Goal: Information Seeking & Learning: Find specific fact

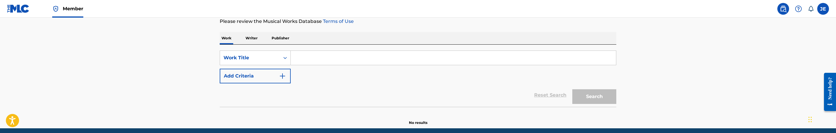
scroll to position [88, 0]
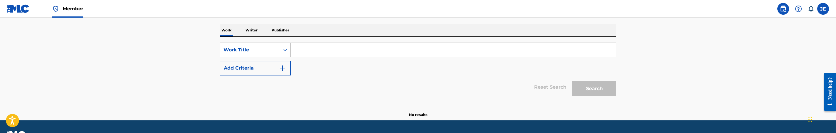
click at [364, 55] on input "Search Form" at bounding box center [453, 50] width 325 height 14
paste input "I'll Fly Away"
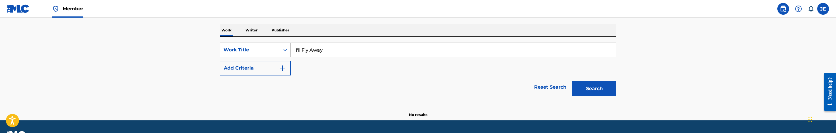
type input "I'll Fly Away"
click at [275, 72] on button "Add Criteria" at bounding box center [255, 68] width 71 height 15
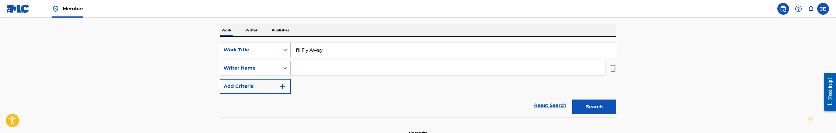
click at [314, 65] on input "Search Form" at bounding box center [448, 68] width 314 height 14
paste input "[PERSON_NAME]"
click at [316, 67] on input "[PERSON_NAME]" at bounding box center [448, 68] width 314 height 14
click at [572, 99] on button "Search" at bounding box center [594, 106] width 44 height 15
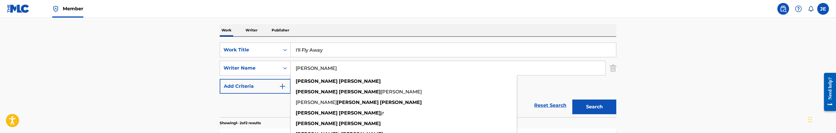
click at [671, 73] on main "The MLC Public Work Search The accuracy and completeness of The MLC's data is d…" at bounding box center [418, 89] width 836 height 319
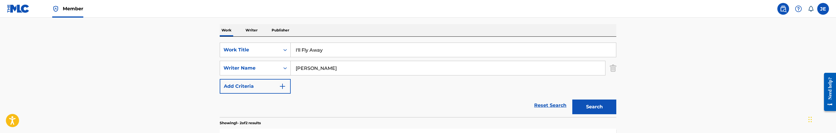
click at [329, 60] on div "SearchWithCriteriae16017c8-0386-4009-8b6b-1af3489dca27 Work Title I'll Fly Away…" at bounding box center [418, 68] width 397 height 51
click at [329, 66] on input "[PERSON_NAME]" at bounding box center [448, 68] width 314 height 14
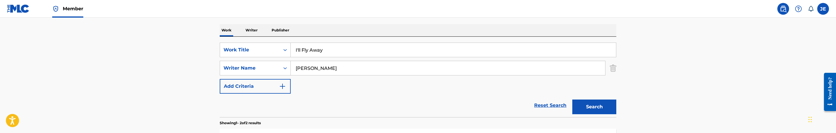
click at [329, 66] on input "[PERSON_NAME]" at bounding box center [448, 68] width 314 height 14
paste input "[PERSON_NAME]"
click at [317, 66] on input "[PERSON_NAME]" at bounding box center [448, 68] width 314 height 14
type input "[PERSON_NAME]"
click at [572, 99] on button "Search" at bounding box center [594, 106] width 44 height 15
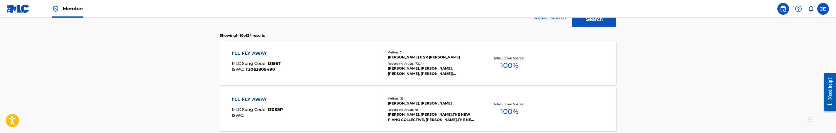
scroll to position [132, 0]
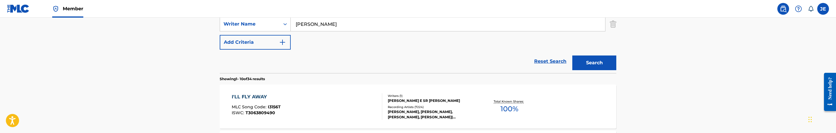
click at [324, 105] on div "I'LL FLY AWAY MLC Song Code : I3156T ISWC : T3063809490" at bounding box center [307, 106] width 151 height 26
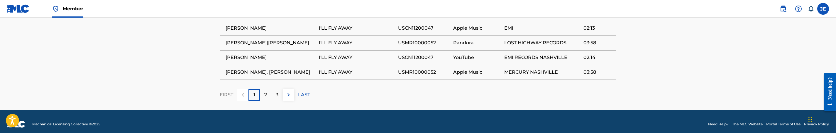
scroll to position [655, 0]
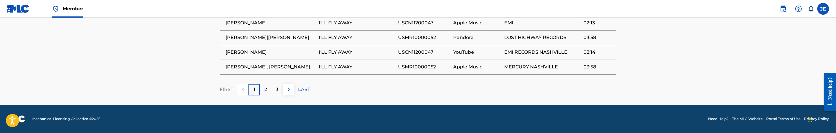
click at [265, 94] on div "2" at bounding box center [265, 89] width 11 height 11
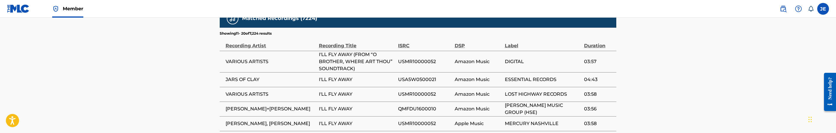
scroll to position [574, 0]
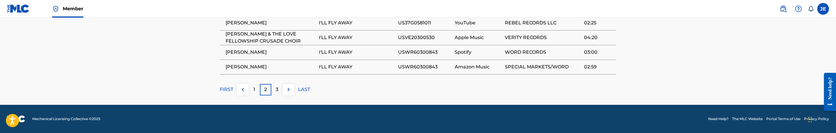
click at [279, 90] on div "3" at bounding box center [276, 89] width 11 height 11
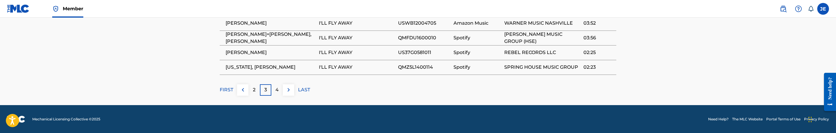
scroll to position [655, 0]
click at [250, 92] on div "2" at bounding box center [253, 89] width 11 height 11
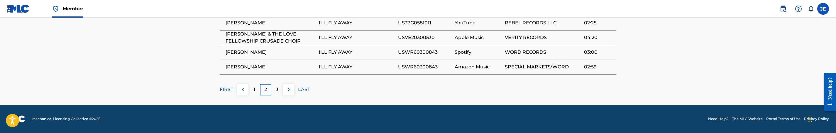
click at [252, 92] on div "1" at bounding box center [253, 89] width 11 height 11
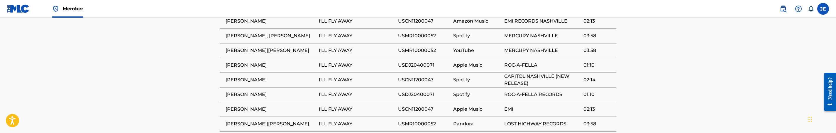
scroll to position [611, 0]
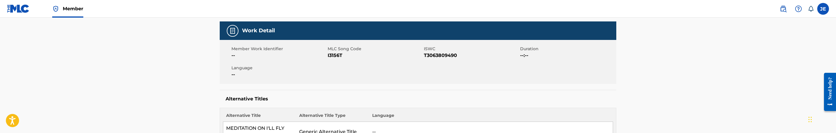
scroll to position [0, 0]
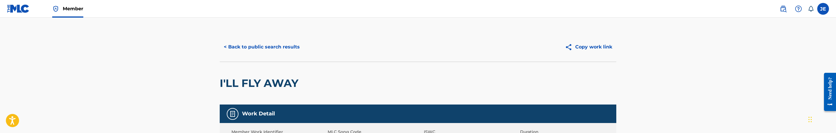
click at [250, 48] on button "< Back to public search results" at bounding box center [262, 47] width 84 height 15
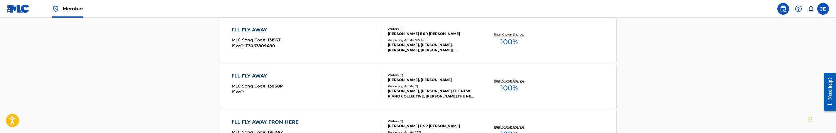
scroll to position [217, 0]
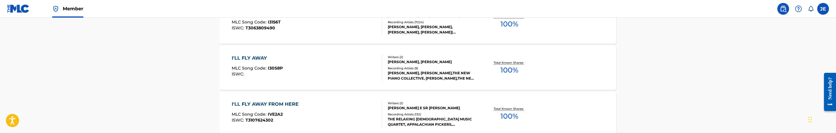
click at [359, 69] on div "I'LL FLY AWAY MLC Song Code : I30S8P ISWC :" at bounding box center [307, 68] width 151 height 26
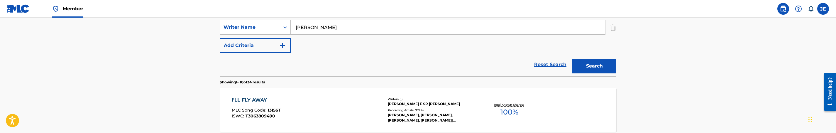
scroll to position [118, 0]
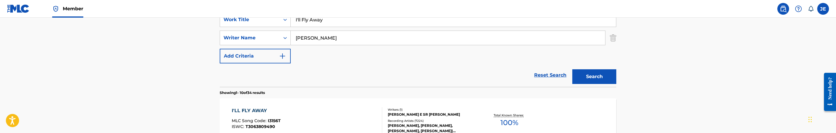
click at [398, 45] on div "SearchWithCriteriae16017c8-0386-4009-8b6b-1af3489dca27 Work Title I'll Fly Away…" at bounding box center [418, 37] width 397 height 51
click at [396, 40] on input "[PERSON_NAME]" at bounding box center [448, 38] width 314 height 14
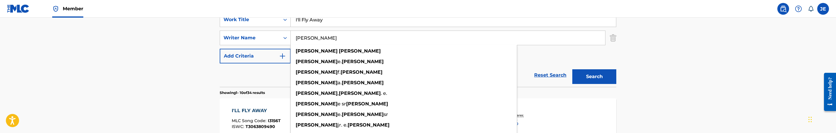
click at [396, 40] on input "[PERSON_NAME]" at bounding box center [448, 38] width 314 height 14
paste input "[PERSON_NAME]"
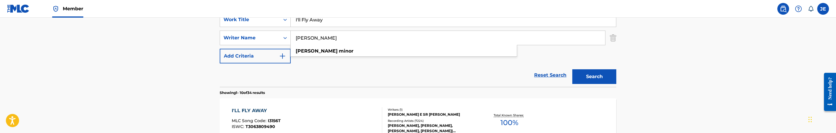
type input "[PERSON_NAME]"
click at [586, 74] on button "Search" at bounding box center [594, 76] width 44 height 15
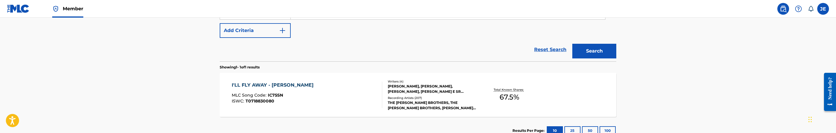
scroll to position [162, 0]
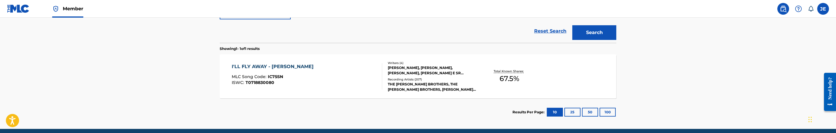
click at [341, 75] on div "I'LL FLY AWAY - [PERSON_NAME] MLC Song Code : IC75SN ISWC : T0718830080" at bounding box center [307, 76] width 151 height 26
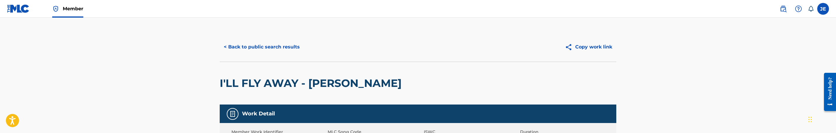
click at [273, 46] on button "< Back to public search results" at bounding box center [262, 47] width 84 height 15
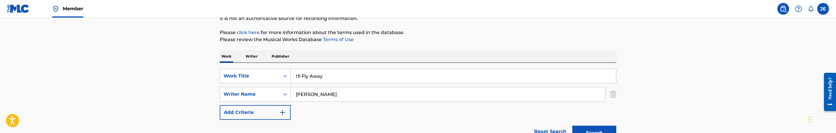
scroll to position [55, 0]
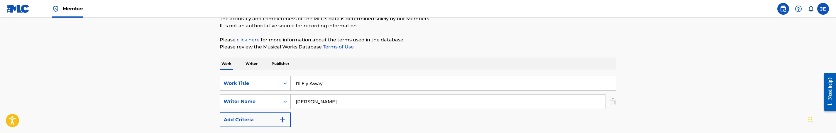
click at [336, 86] on input "I'll Fly Away" at bounding box center [453, 83] width 325 height 14
paste input "Will Fight"
type input "I Will Fight"
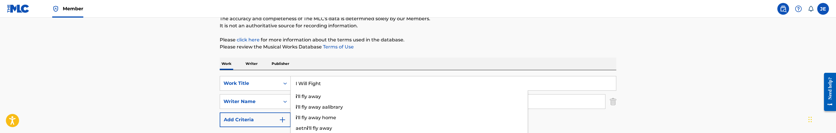
click at [432, 50] on p "Please review the Musical Works Database Terms of Use" at bounding box center [418, 46] width 397 height 7
click at [335, 102] on input "[PERSON_NAME]" at bounding box center [448, 101] width 314 height 14
paste input "[PERSON_NAME]"
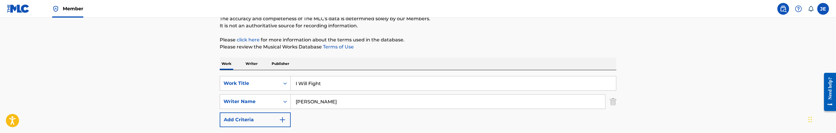
click at [315, 100] on input "[PERSON_NAME]" at bounding box center [448, 101] width 314 height 14
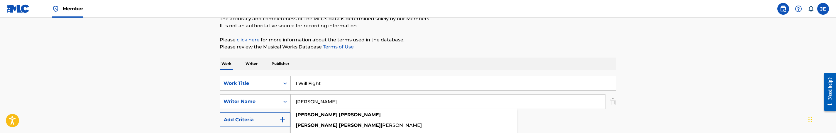
click at [344, 100] on input "[PERSON_NAME]" at bounding box center [448, 101] width 314 height 14
paste input "[PERSON_NAME]"
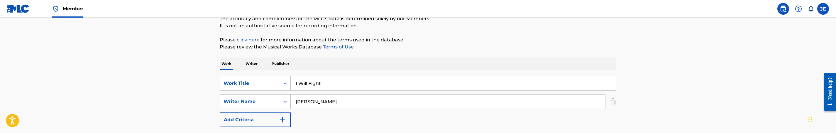
click at [316, 104] on input "[PERSON_NAME]" at bounding box center [448, 101] width 314 height 14
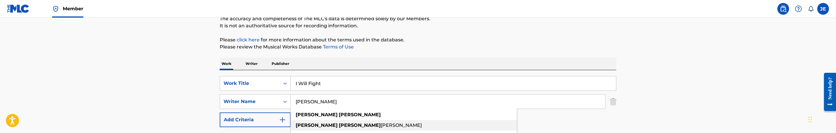
type input "[PERSON_NAME]"
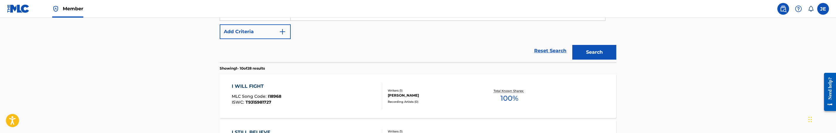
click at [607, 52] on button "Search" at bounding box center [594, 52] width 44 height 15
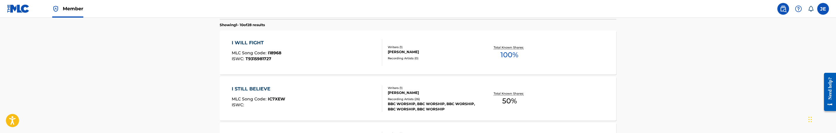
scroll to position [187, 0]
click at [325, 45] on div "I WILL FIGHT MLC Song Code : I18968 ISWC : T9315981727" at bounding box center [307, 52] width 151 height 26
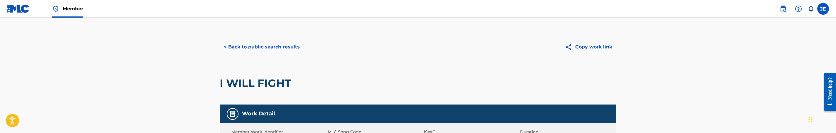
click at [286, 54] on button "< Back to public search results" at bounding box center [262, 47] width 84 height 15
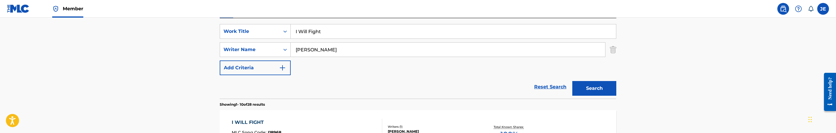
scroll to position [88, 0]
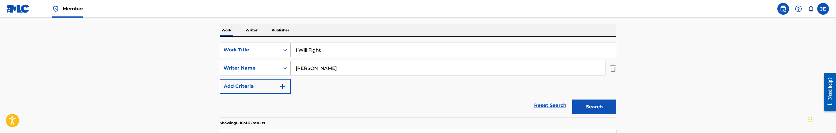
click at [315, 54] on input "I Will Fight" at bounding box center [453, 50] width 325 height 14
paste input "t Shall Come To Pass"
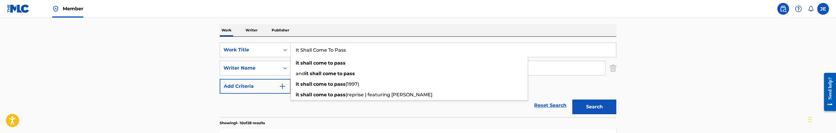
type input "It Shall Come To Pass"
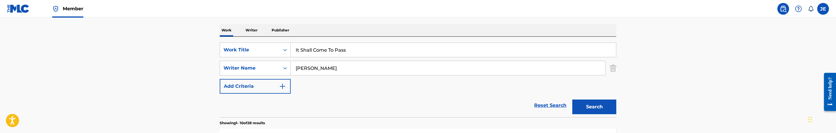
click at [592, 108] on button "Search" at bounding box center [594, 106] width 44 height 15
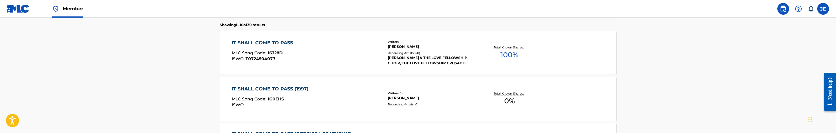
scroll to position [185, 0]
click at [323, 51] on div "IT SHALL COME TO PASS MLC Song Code : I6328D ISWC : T0724504077" at bounding box center [307, 53] width 151 height 26
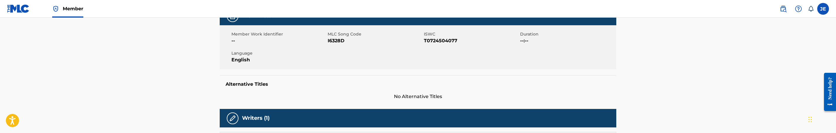
scroll to position [44, 0]
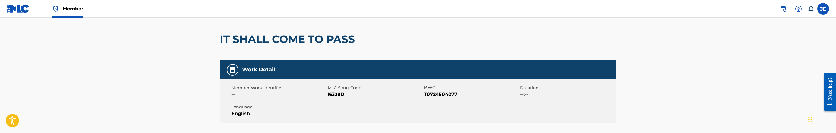
click at [330, 95] on span "I6328D" at bounding box center [375, 94] width 95 height 7
copy span "I6328D"
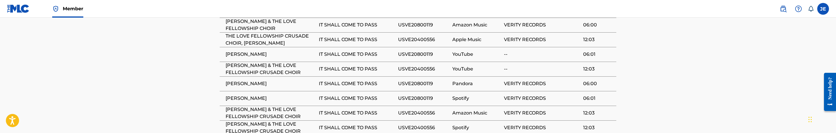
scroll to position [484, 0]
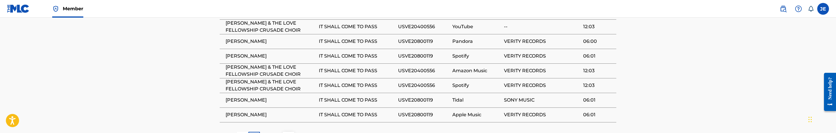
click at [423, 82] on span "USVE20400556" at bounding box center [423, 85] width 51 height 7
copy span "USVE20400556"
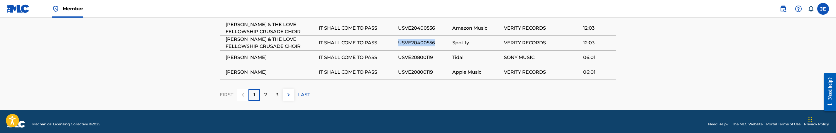
scroll to position [527, 0]
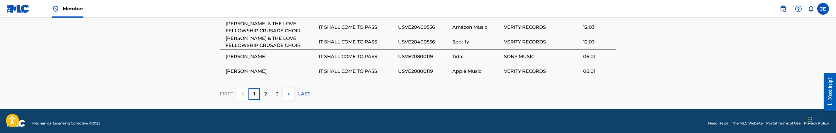
click at [264, 90] on p "2" at bounding box center [265, 93] width 3 height 7
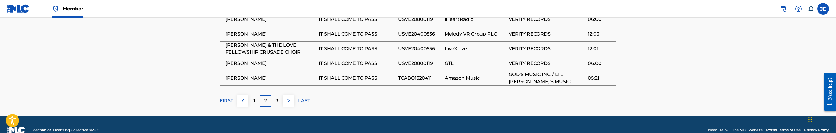
click at [279, 97] on div "3" at bounding box center [276, 100] width 11 height 11
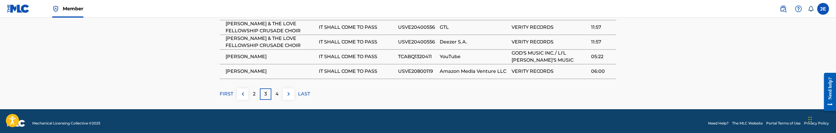
click at [277, 91] on p "4" at bounding box center [276, 93] width 3 height 7
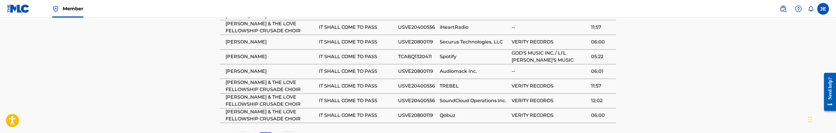
scroll to position [439, 0]
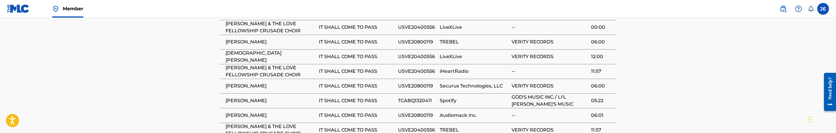
click at [421, 97] on span "TCABQ1320411" at bounding box center [417, 100] width 38 height 7
copy span "TCABQ1320411"
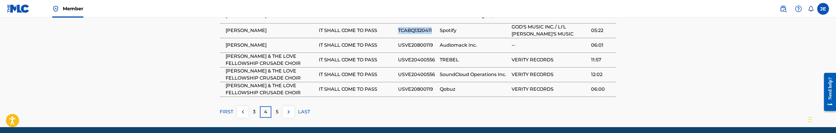
scroll to position [527, 0]
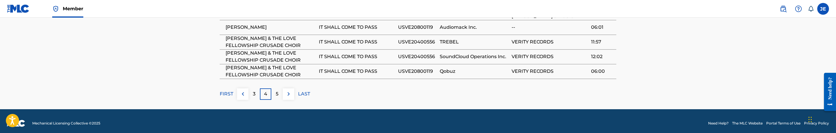
click at [277, 90] on p "5" at bounding box center [277, 93] width 3 height 7
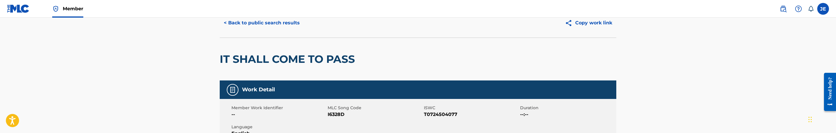
scroll to position [0, 0]
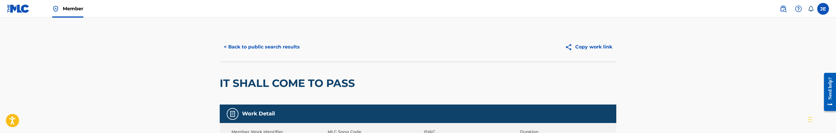
click at [275, 42] on button "< Back to public search results" at bounding box center [262, 47] width 84 height 15
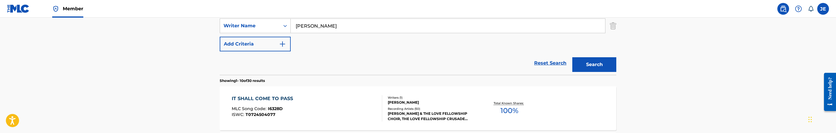
scroll to position [86, 0]
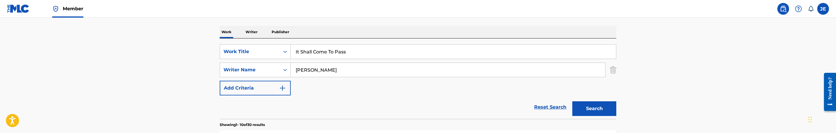
click at [336, 52] on input "It Shall Come To Pass" at bounding box center [453, 52] width 325 height 14
paste input "(Reprise)"
type input "It Shall Come To Pass (Reprise)"
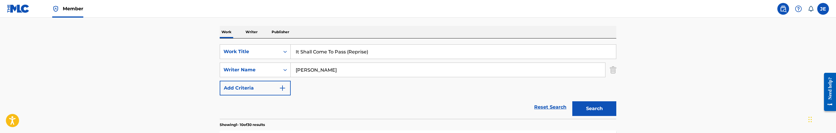
click at [598, 111] on button "Search" at bounding box center [594, 108] width 44 height 15
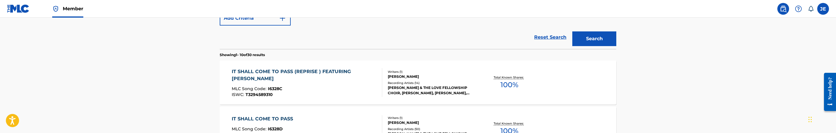
scroll to position [141, 0]
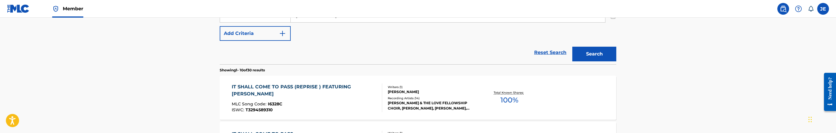
click at [342, 89] on div "IT SHALL COME TO PASS (REPRISE ) FEATURING [PERSON_NAME]" at bounding box center [305, 90] width 146 height 14
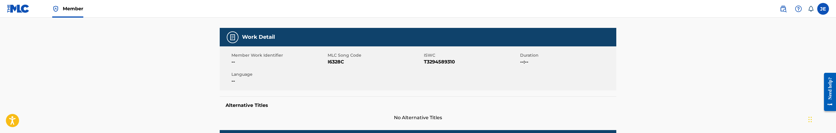
scroll to position [88, 0]
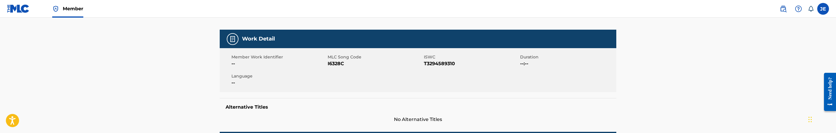
click at [334, 64] on span "I6328C" at bounding box center [375, 63] width 95 height 7
copy span "I6328C"
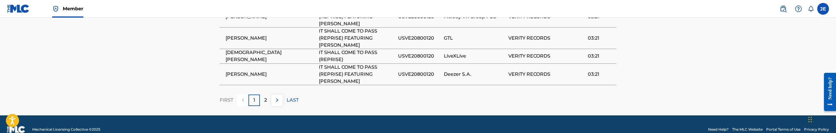
scroll to position [603, 0]
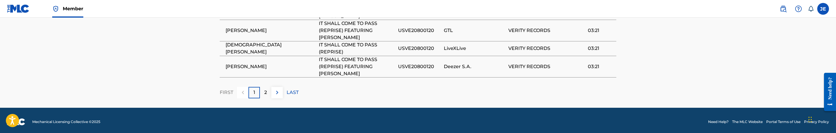
click at [264, 92] on p "2" at bounding box center [265, 92] width 3 height 7
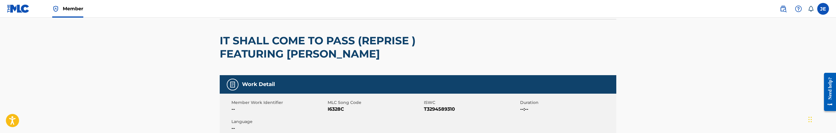
scroll to position [0, 0]
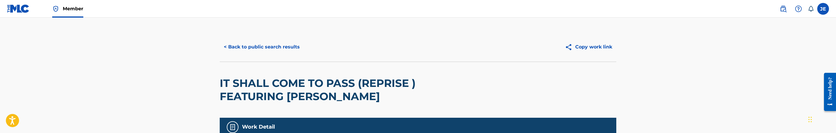
click at [270, 37] on div "< Back to public search results Copy work link" at bounding box center [418, 46] width 397 height 29
click at [275, 42] on button "< Back to public search results" at bounding box center [262, 47] width 84 height 15
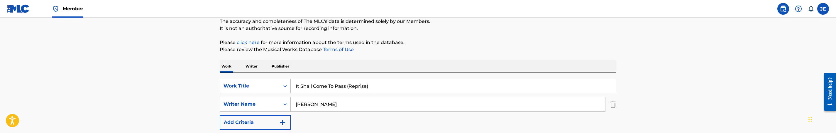
scroll to position [42, 0]
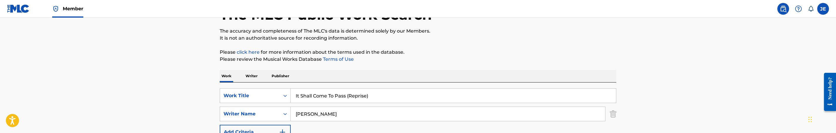
click at [356, 103] on div "It Shall Come To Pass (Reprise)" at bounding box center [454, 95] width 326 height 15
click at [360, 99] on input "It Shall Come To Pass (Reprise)" at bounding box center [453, 96] width 325 height 14
paste input "Power Belongs to [DEMOGRAPHIC_DATA]"
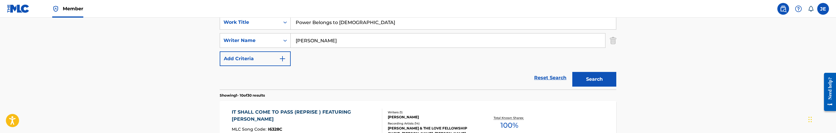
scroll to position [130, 0]
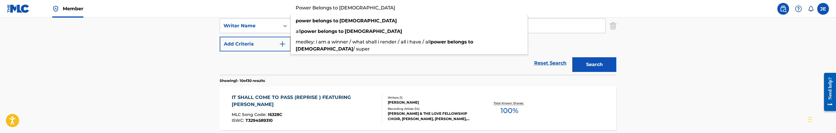
type input "Power Belongs to [DEMOGRAPHIC_DATA]"
click at [589, 66] on button "Search" at bounding box center [594, 64] width 44 height 15
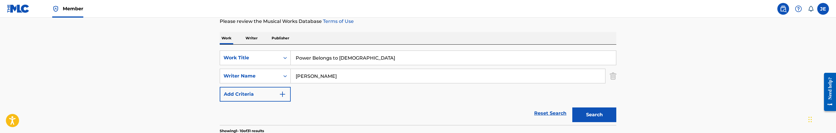
scroll to position [88, 0]
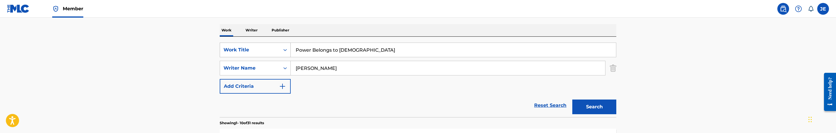
click at [275, 51] on div "Work Title" at bounding box center [250, 49] width 53 height 7
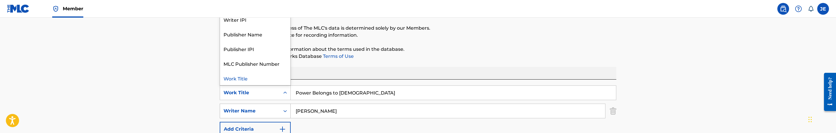
scroll to position [0, 0]
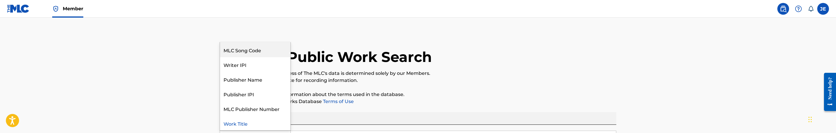
click at [254, 48] on div "MLC Song Code" at bounding box center [255, 50] width 70 height 15
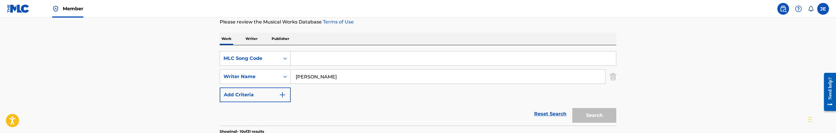
scroll to position [88, 0]
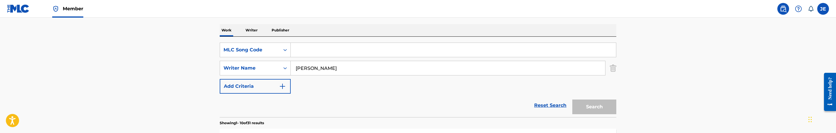
click at [609, 69] on div "SearchWithCriteria7e1ebe0d-9255-4169-b34b-e23f9107cd36 Writer Name [PERSON_NAME]" at bounding box center [418, 68] width 397 height 15
click at [615, 68] on img "Search Form" at bounding box center [613, 68] width 6 height 15
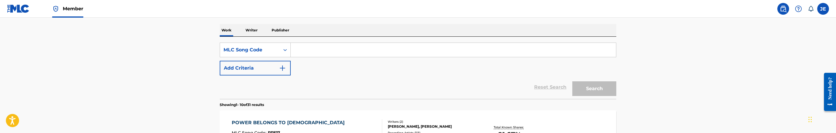
click at [567, 51] on input "Search Form" at bounding box center [453, 50] width 325 height 14
paste input "P11517"
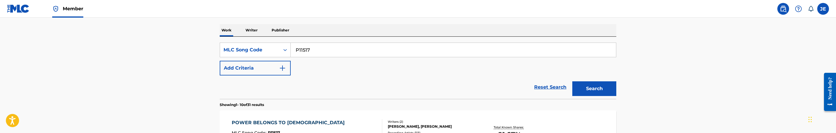
type input "P11517"
click at [592, 88] on button "Search" at bounding box center [594, 88] width 44 height 15
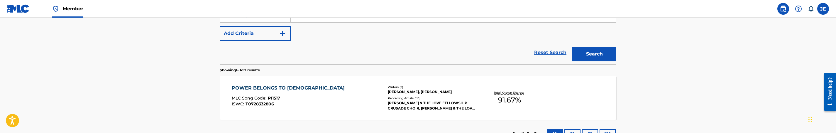
scroll to position [167, 0]
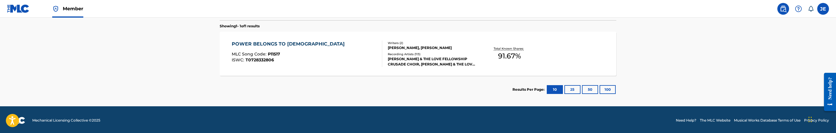
click at [322, 62] on div "POWER BELONGS TO GOD MLC Song Code : P11517 ISWC : T0728332806" at bounding box center [307, 53] width 151 height 26
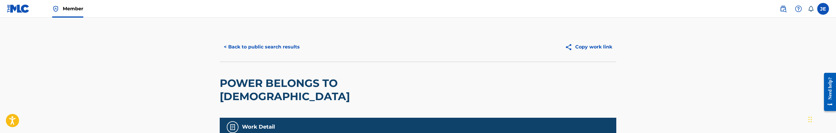
scroll to position [44, 0]
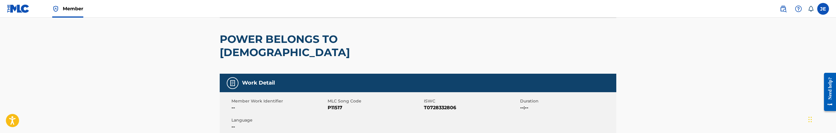
click at [339, 104] on span "P11517" at bounding box center [375, 107] width 95 height 7
copy span "P11517"
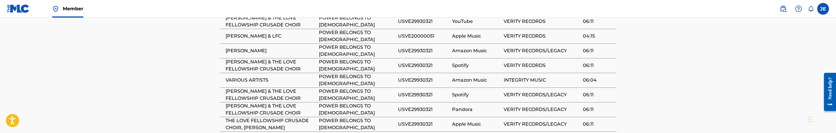
scroll to position [748, 0]
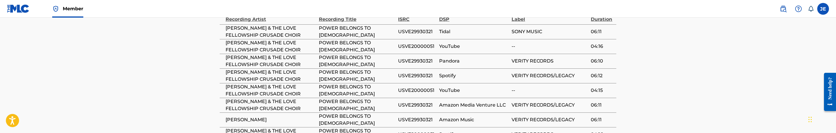
scroll to position [704, 0]
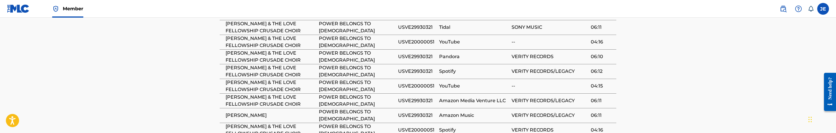
click at [422, 68] on span "USVE29930321" at bounding box center [417, 71] width 38 height 7
copy span "USVE29930321"
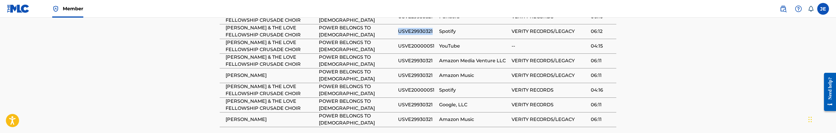
scroll to position [768, 0]
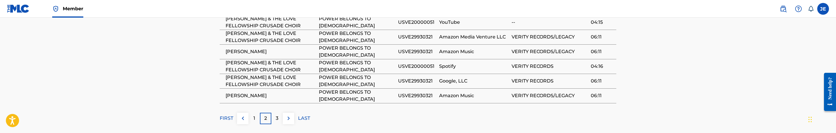
click at [253, 113] on div "1" at bounding box center [253, 118] width 11 height 11
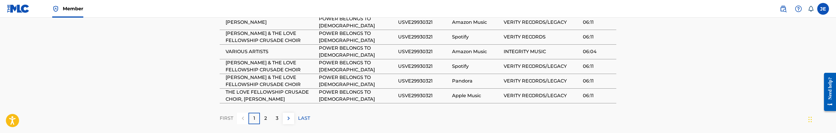
click at [265, 115] on p "2" at bounding box center [265, 118] width 3 height 7
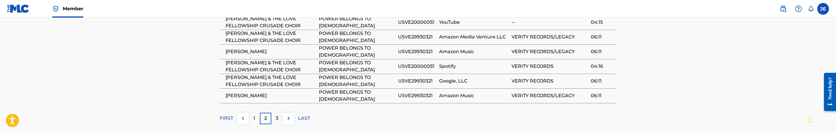
click at [276, 113] on div "3" at bounding box center [276, 118] width 11 height 11
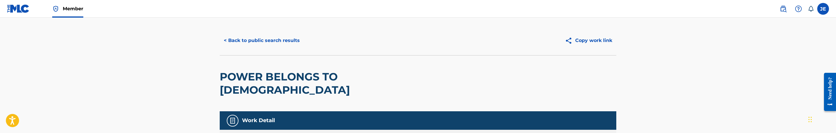
scroll to position [0, 0]
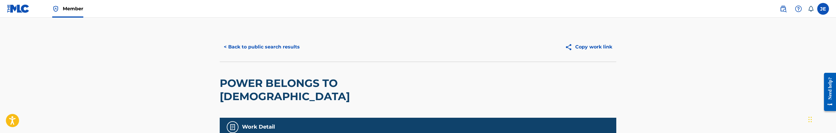
click at [277, 50] on button "< Back to public search results" at bounding box center [262, 47] width 84 height 15
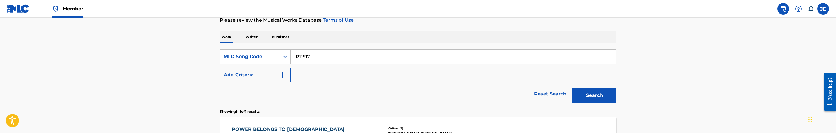
scroll to position [36, 0]
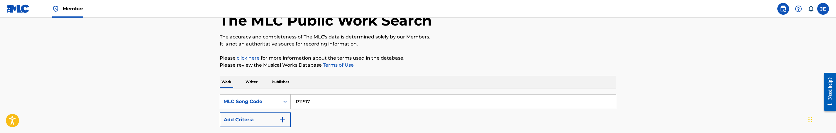
click at [314, 97] on input "P11517" at bounding box center [453, 101] width 325 height 14
paste input "D2316I"
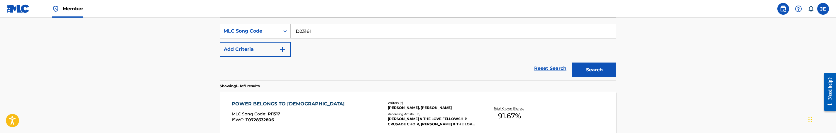
scroll to position [80, 0]
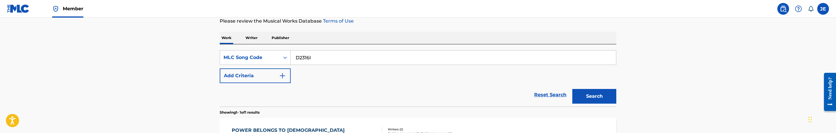
type input "D2316I"
click at [595, 103] on button "Search" at bounding box center [594, 96] width 44 height 15
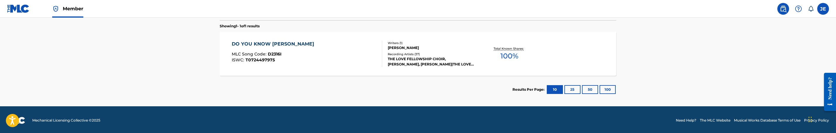
scroll to position [168, 0]
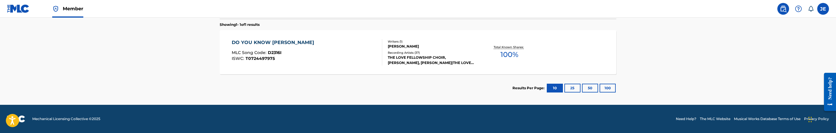
click at [332, 55] on div "DO YOU KNOW [DEMOGRAPHIC_DATA] MLC Song Code : D2316I ISWC : T0724497975" at bounding box center [307, 52] width 151 height 26
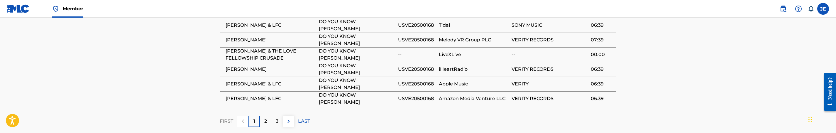
scroll to position [527, 0]
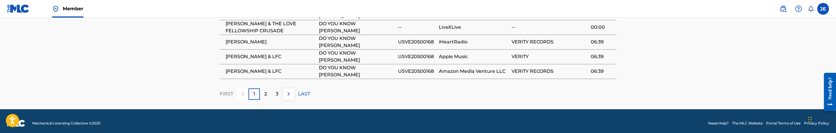
click at [265, 88] on div "2" at bounding box center [265, 93] width 11 height 11
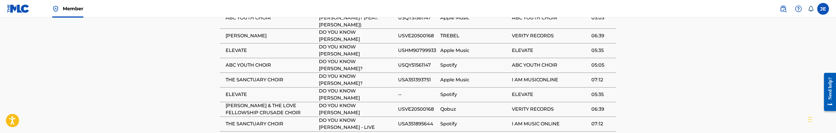
scroll to position [483, 0]
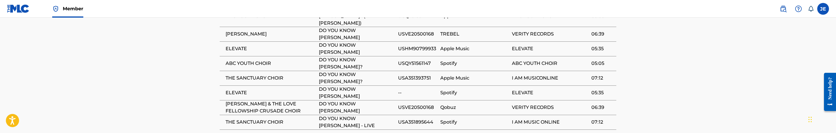
click at [422, 60] on span "USQY51561147" at bounding box center [417, 63] width 39 height 7
copy span "USQY51561147"
click at [415, 56] on td "USQY51561147" at bounding box center [419, 63] width 42 height 15
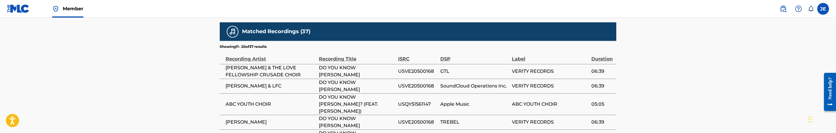
scroll to position [439, 0]
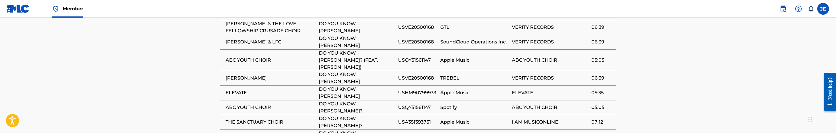
click at [424, 89] on span "USHM90799933" at bounding box center [417, 92] width 39 height 7
copy div "USHM90799933"
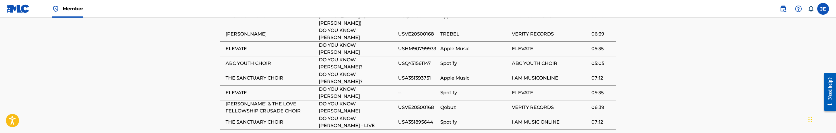
click at [423, 119] on span "USA351895644" at bounding box center [417, 122] width 39 height 7
copy span "USA351895644"
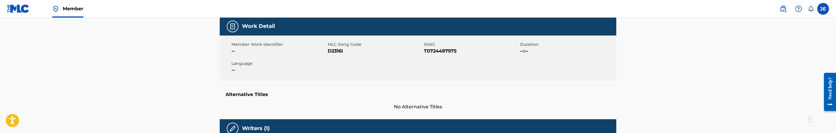
scroll to position [0, 0]
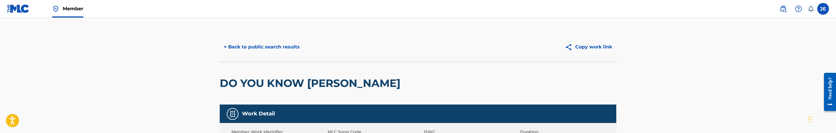
click at [273, 52] on button "< Back to public search results" at bounding box center [262, 47] width 84 height 15
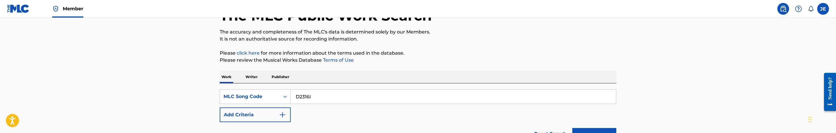
scroll to position [36, 0]
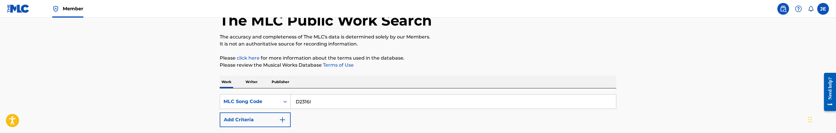
click at [338, 99] on input "D2316I" at bounding box center [453, 101] width 325 height 14
paste input "N1686N"
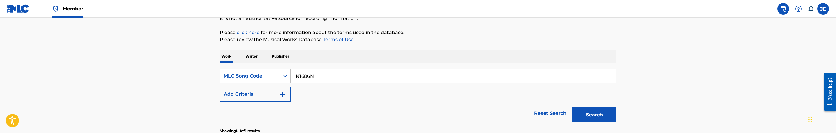
scroll to position [80, 0]
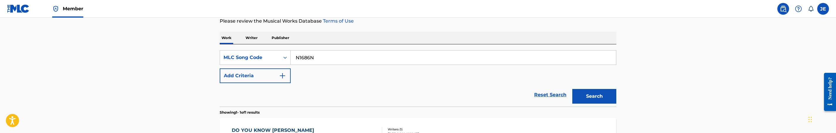
type input "N1686N"
click at [582, 93] on button "Search" at bounding box center [594, 96] width 44 height 15
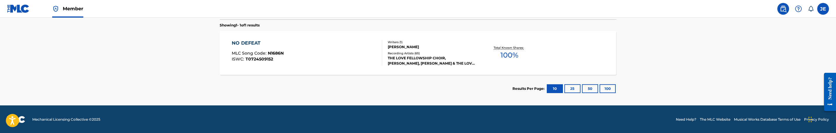
scroll to position [168, 0]
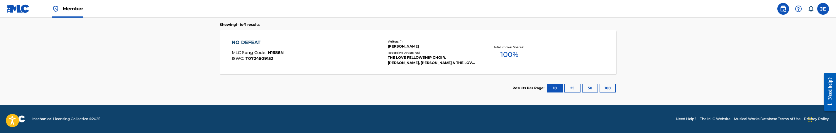
click at [329, 48] on div "NO DEFEAT MLC Song Code : N1686N ISWC : T0724509152" at bounding box center [307, 52] width 151 height 26
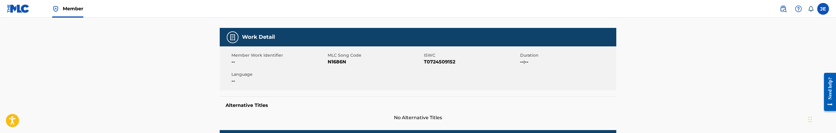
scroll to position [88, 0]
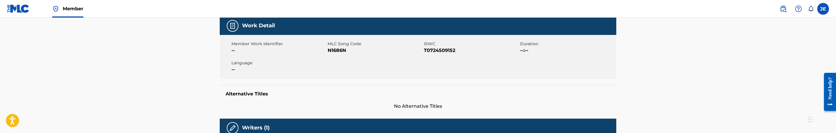
click at [342, 49] on span "N1686N" at bounding box center [375, 50] width 95 height 7
copy span "N1686N"
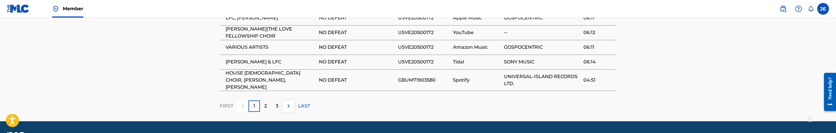
scroll to position [527, 0]
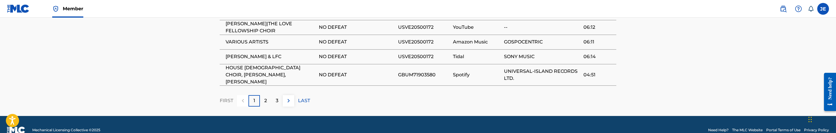
click at [414, 71] on span "GBUM71903580" at bounding box center [424, 74] width 52 height 7
click at [268, 95] on div "2" at bounding box center [265, 100] width 11 height 11
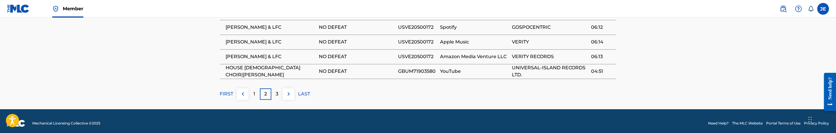
click at [275, 88] on div "3" at bounding box center [276, 93] width 11 height 11
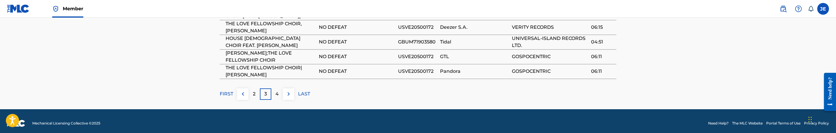
click at [279, 89] on div "4" at bounding box center [276, 93] width 11 height 11
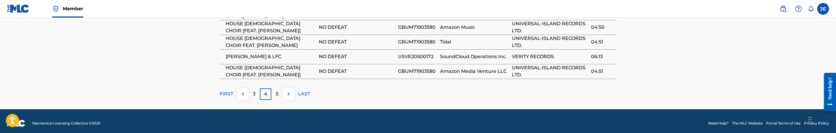
click at [274, 89] on div "5" at bounding box center [276, 93] width 11 height 11
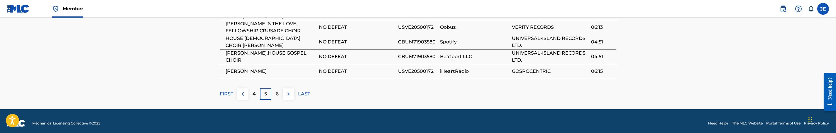
click at [236, 92] on div "FIRST 4 5 6 LAST" at bounding box center [418, 93] width 397 height 11
click at [239, 91] on img at bounding box center [242, 93] width 7 height 7
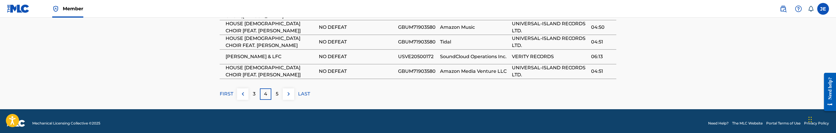
click at [245, 90] on img at bounding box center [242, 93] width 7 height 7
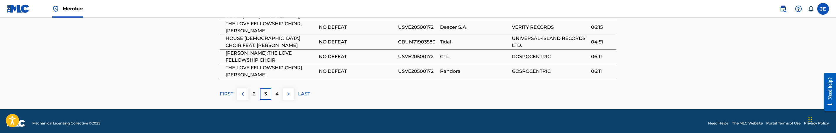
click at [245, 90] on img at bounding box center [242, 93] width 7 height 7
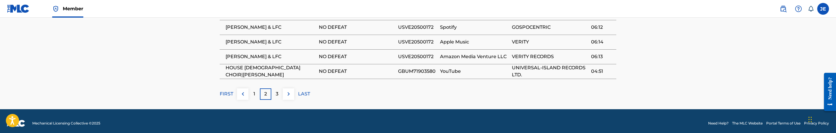
click at [327, 94] on div "FIRST 1 2 3 LAST" at bounding box center [418, 93] width 397 height 11
click at [257, 88] on div "1" at bounding box center [253, 93] width 11 height 11
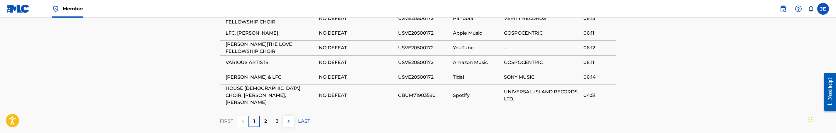
scroll to position [483, 0]
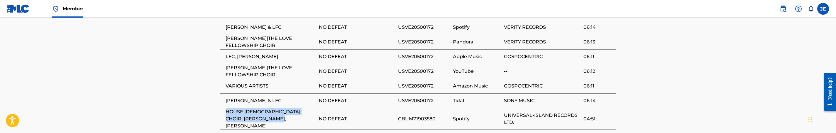
drag, startPoint x: 287, startPoint y: 116, endPoint x: 219, endPoint y: 106, distance: 68.2
click at [220, 108] on td "HOUSE [DEMOGRAPHIC_DATA] CHOIR, [PERSON_NAME], [PERSON_NAME]" at bounding box center [269, 118] width 99 height 21
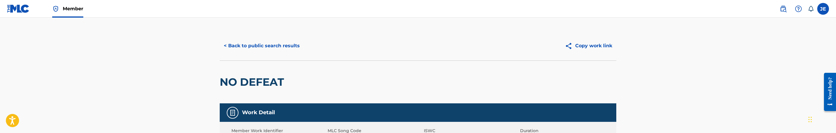
scroll to position [0, 0]
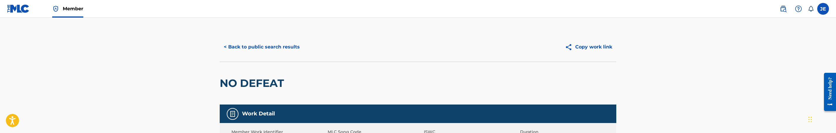
click at [278, 40] on button "< Back to public search results" at bounding box center [262, 47] width 84 height 15
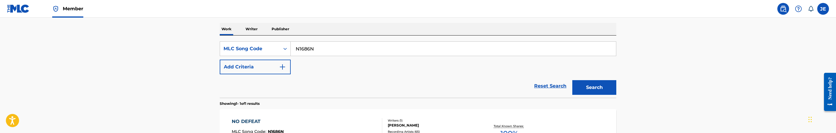
scroll to position [80, 0]
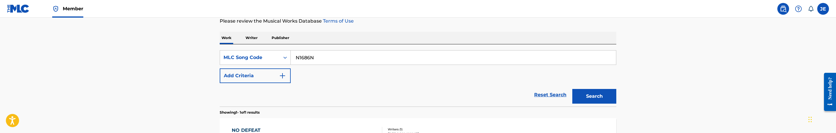
click at [345, 57] on input "N1686N" at bounding box center [453, 57] width 325 height 14
click at [331, 56] on input "N1686N" at bounding box center [453, 57] width 325 height 14
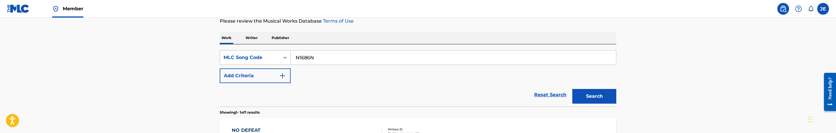
click at [282, 58] on icon "Search Form" at bounding box center [285, 58] width 6 height 6
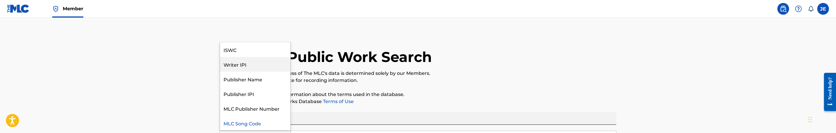
scroll to position [0, 0]
click at [266, 58] on div "Writer Name" at bounding box center [255, 64] width 70 height 15
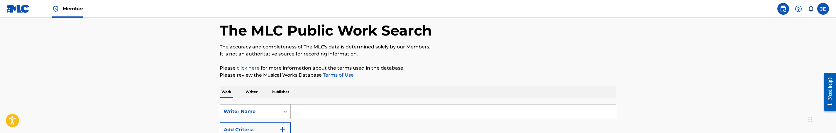
scroll to position [44, 0]
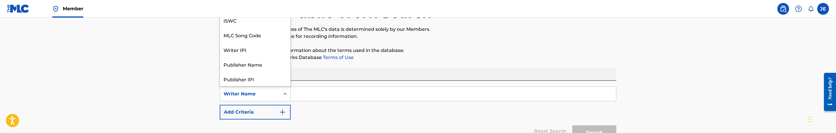
click at [260, 94] on div "Writer Name" at bounding box center [250, 93] width 53 height 7
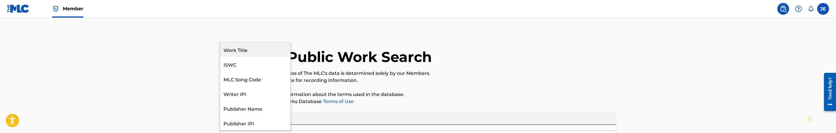
click at [233, 47] on div "Work Title" at bounding box center [255, 49] width 70 height 15
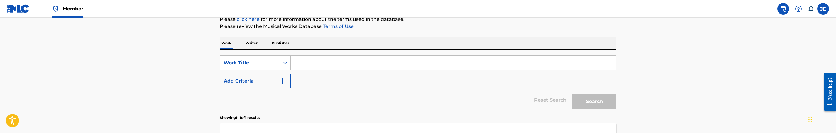
scroll to position [88, 0]
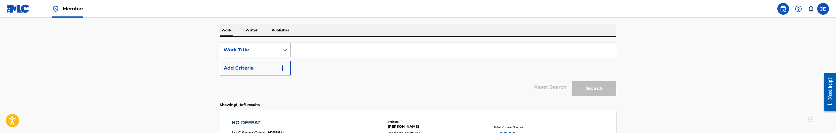
click at [288, 65] on button "Add Criteria" at bounding box center [255, 68] width 71 height 15
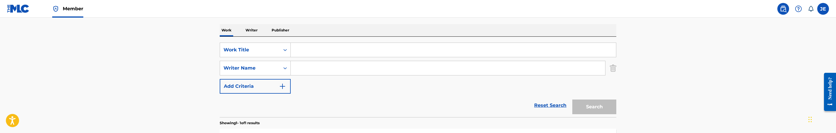
click at [308, 53] on input "Search Form" at bounding box center [453, 50] width 325 height 14
paste input "Holy Thou Art Holy"
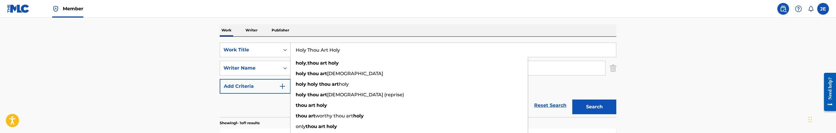
type input "Holy Thou Art Holy"
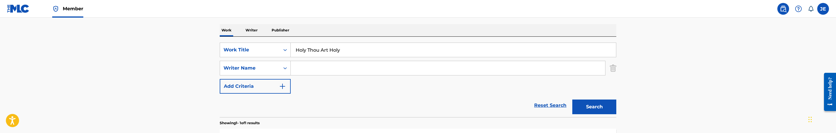
click at [341, 71] on input "Search Form" at bounding box center [448, 68] width 314 height 14
paste input "[PERSON_NAME]"
click at [580, 104] on button "Search" at bounding box center [594, 106] width 44 height 15
click at [345, 68] on input "[PERSON_NAME]" at bounding box center [448, 68] width 314 height 14
click at [344, 68] on input "[PERSON_NAME]" at bounding box center [448, 68] width 314 height 14
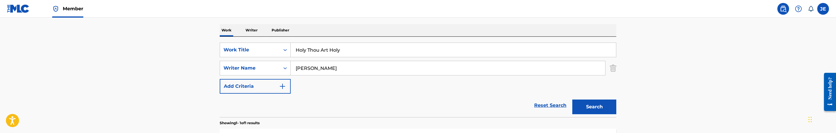
click at [344, 68] on input "[PERSON_NAME]" at bounding box center [448, 68] width 314 height 14
paste input "[PERSON_NAME]"
click at [376, 65] on input "[PERSON_NAME] [PERSON_NAME]" at bounding box center [448, 68] width 314 height 14
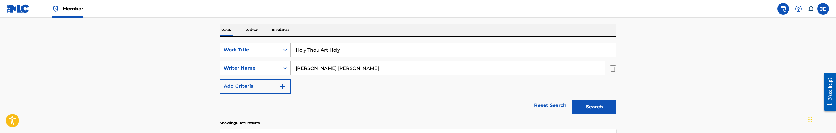
paste input "Search Form"
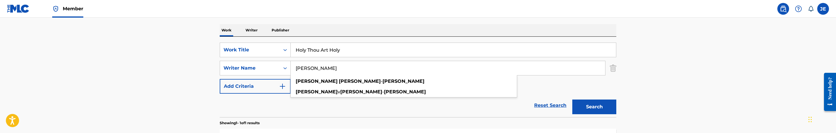
type input "[PERSON_NAME]"
click at [609, 107] on button "Search" at bounding box center [594, 106] width 44 height 15
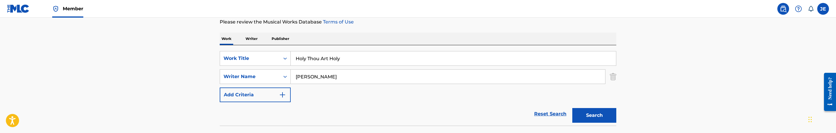
scroll to position [78, 0]
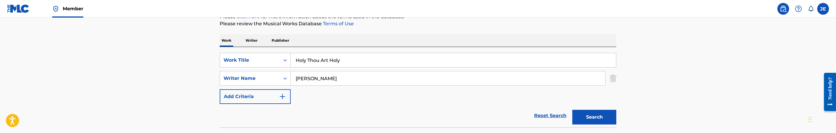
click at [610, 79] on img "Search Form" at bounding box center [613, 78] width 6 height 15
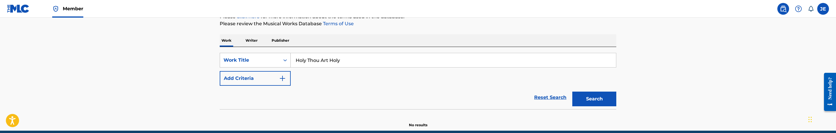
click at [283, 60] on icon "Search Form" at bounding box center [285, 60] width 6 height 6
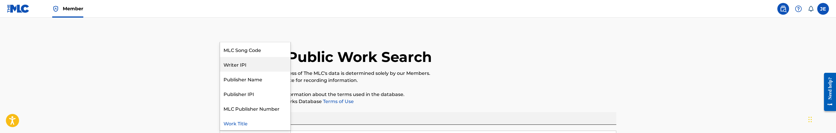
scroll to position [0, 0]
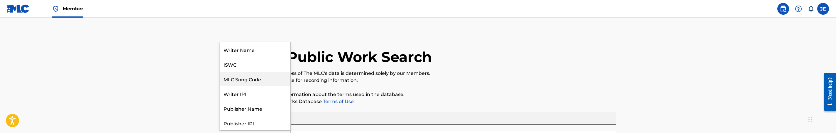
click at [256, 79] on div "MLC Song Code" at bounding box center [255, 79] width 70 height 15
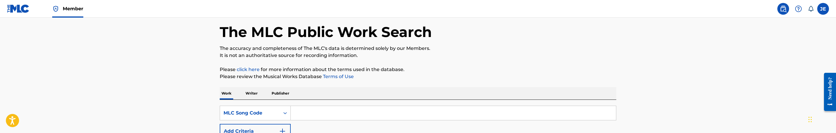
scroll to position [44, 0]
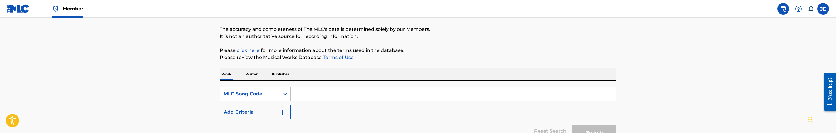
click at [337, 95] on input "Search Form" at bounding box center [453, 94] width 325 height 14
paste input "HA018U"
type input "HA018U"
click at [572, 125] on button "Search" at bounding box center [594, 132] width 44 height 15
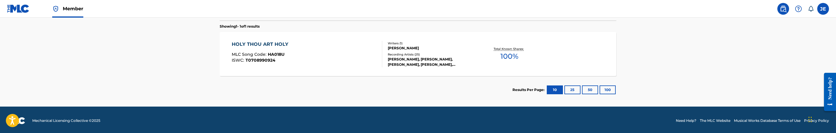
scroll to position [168, 0]
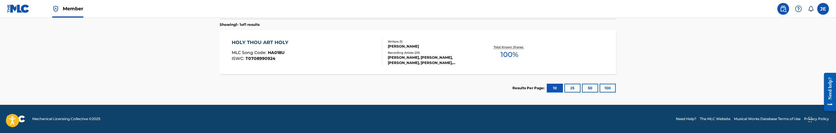
click at [349, 68] on div "HOLY THOU ART HOLY MLC Song Code : HA018U ISWC : T0708990924 Writers ( 1 ) [PER…" at bounding box center [418, 52] width 397 height 44
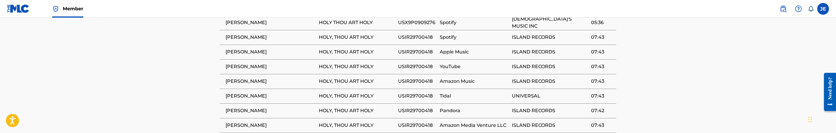
scroll to position [439, 0]
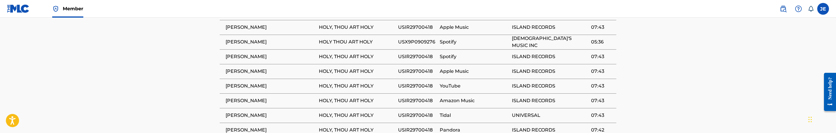
click at [429, 38] on span "USX9P0909276" at bounding box center [417, 41] width 39 height 7
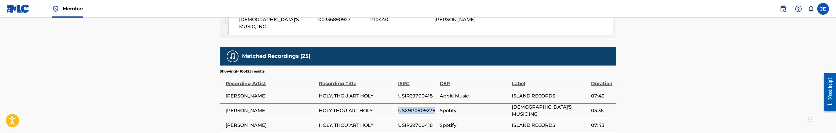
scroll to position [395, 0]
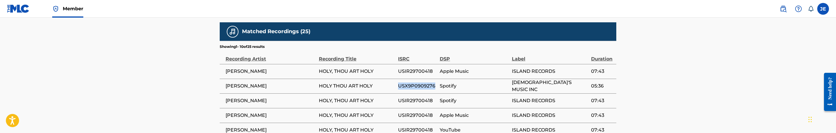
click at [427, 83] on span "USX9P0909276" at bounding box center [417, 85] width 39 height 7
